Goal: Information Seeking & Learning: Learn about a topic

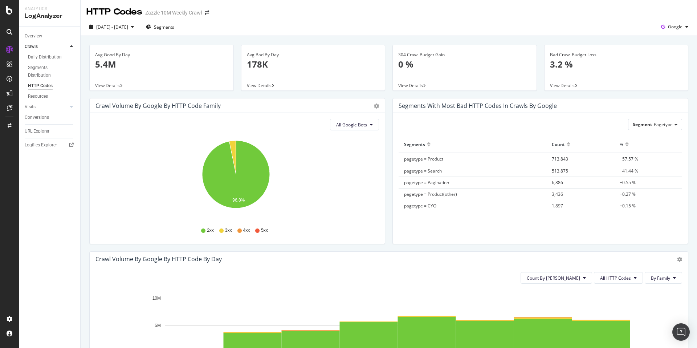
scroll to position [223, 0]
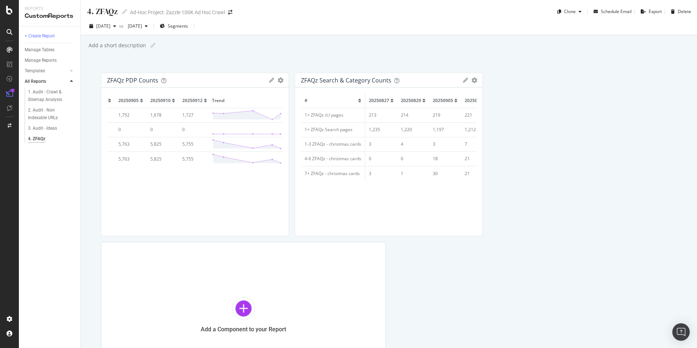
scroll to position [0, 119]
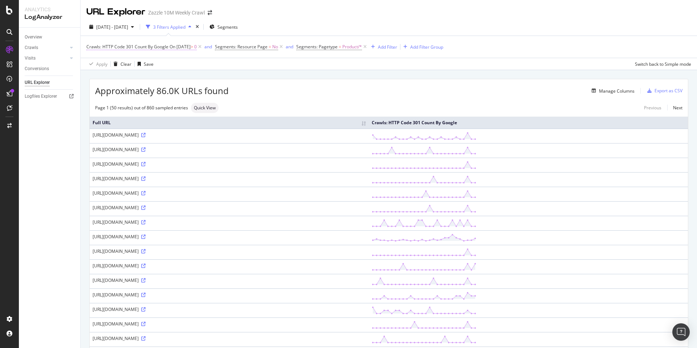
click at [163, 44] on span "Crawls: HTTP Code 301 Count By Google" at bounding box center [127, 47] width 82 height 6
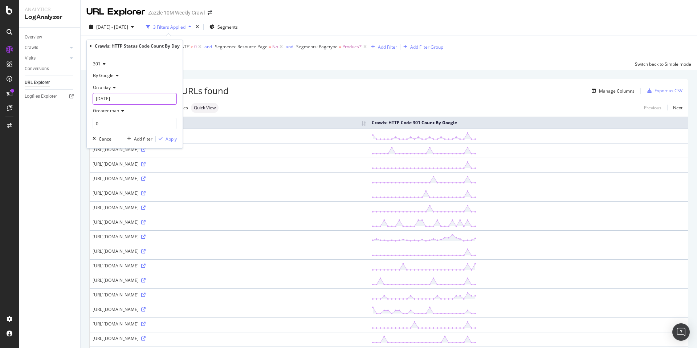
click at [110, 98] on input "2025-09-12" at bounding box center [135, 99] width 84 height 12
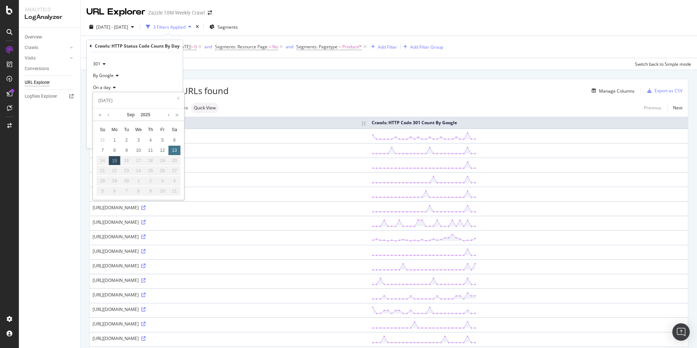
click at [175, 151] on div "13" at bounding box center [174, 150] width 12 height 9
type input "2025-09-13"
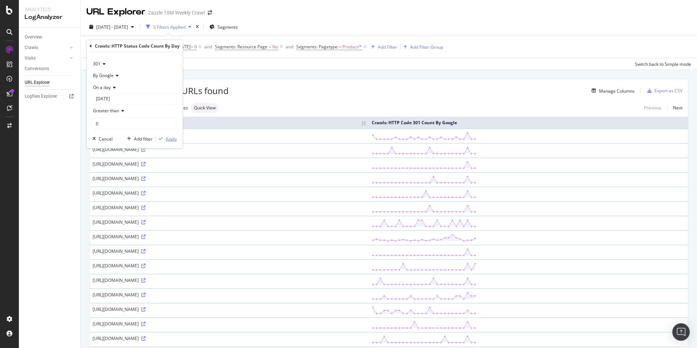
click at [172, 139] on div "Apply" at bounding box center [171, 139] width 11 height 6
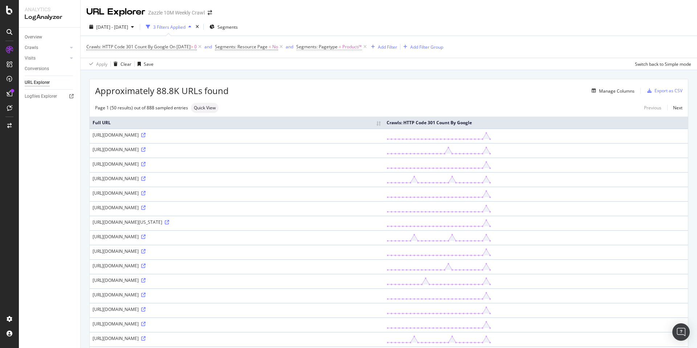
click at [338, 45] on span "Segments: Pagetype" at bounding box center [316, 47] width 41 height 6
click at [339, 74] on div at bounding box center [351, 78] width 79 height 12
click at [343, 67] on div "Equal" at bounding box center [352, 64] width 80 height 12
click at [351, 57] on div "Equal Equal Not Equal With Children Cancel Add filter Apply" at bounding box center [351, 83] width 91 height 63
click at [353, 80] on div at bounding box center [351, 78] width 79 height 12
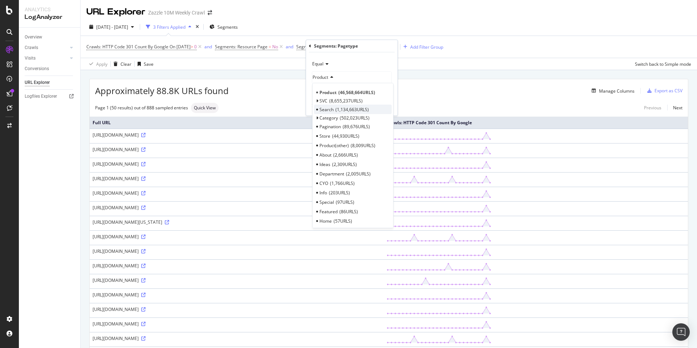
click at [330, 106] on span "Search" at bounding box center [326, 109] width 14 height 6
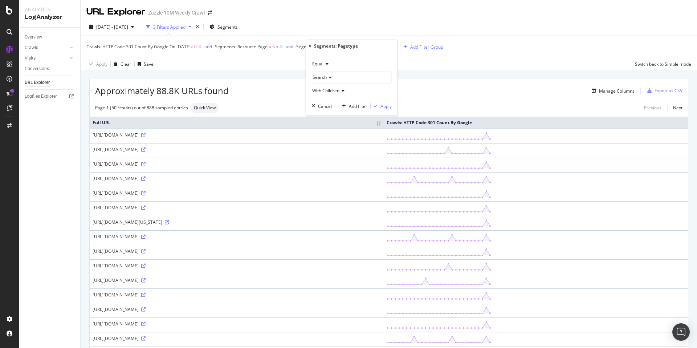
scroll to position [1, 0]
click at [319, 44] on span "Segments: Pagetype" at bounding box center [316, 45] width 41 height 6
click at [344, 74] on div "Product" at bounding box center [351, 76] width 79 height 12
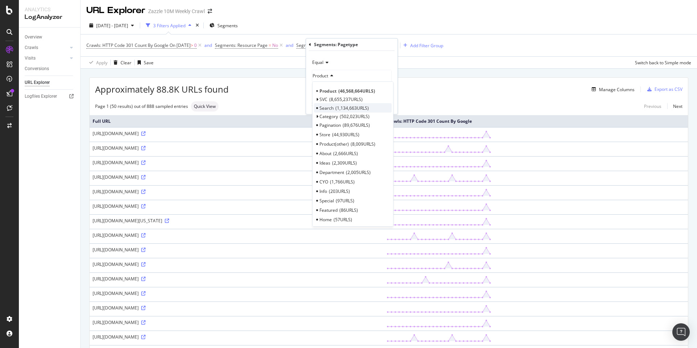
click at [348, 107] on span "1,134,663 URLS" at bounding box center [351, 108] width 33 height 6
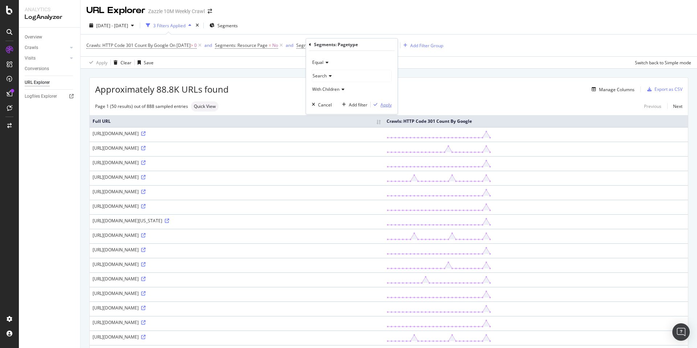
click at [387, 105] on div "Apply" at bounding box center [385, 105] width 11 height 6
